Goal: Navigation & Orientation: Find specific page/section

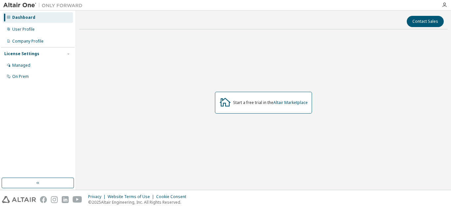
click at [275, 106] on div "Start a free trial in the Altair Marketplace" at bounding box center [263, 103] width 97 height 22
click at [253, 109] on div "Start a free trial in the Altair Marketplace" at bounding box center [263, 103] width 97 height 22
click at [251, 106] on div "Start a free trial in the Altair Marketplace" at bounding box center [263, 103] width 97 height 22
